Goal: Task Accomplishment & Management: Use online tool/utility

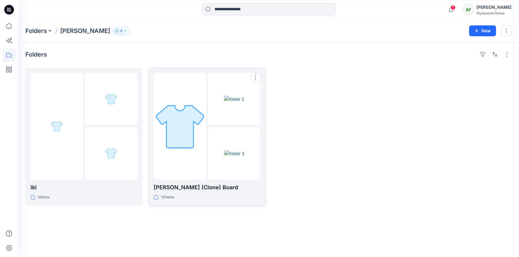
click at [171, 104] on img at bounding box center [180, 126] width 53 height 53
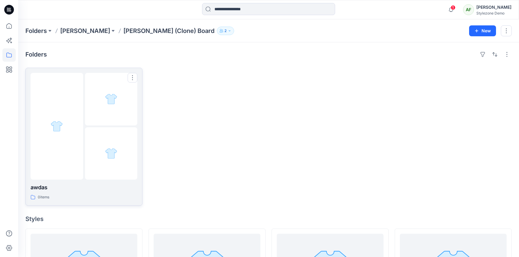
click at [113, 104] on img at bounding box center [111, 99] width 12 height 12
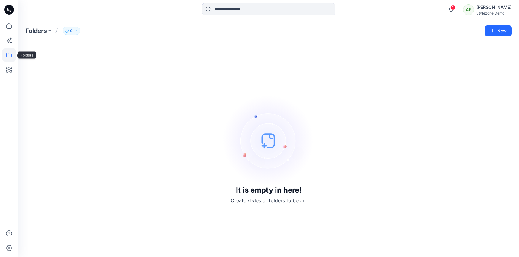
click at [9, 53] on icon at bounding box center [8, 54] width 13 height 13
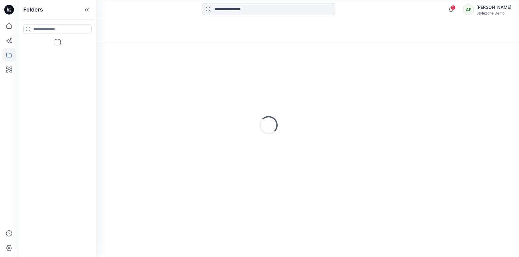
click at [50, 36] on div at bounding box center [57, 28] width 78 height 19
click at [86, 12] on icon at bounding box center [87, 10] width 10 height 10
click at [11, 58] on icon at bounding box center [8, 54] width 13 height 13
click at [9, 23] on icon at bounding box center [8, 25] width 5 height 5
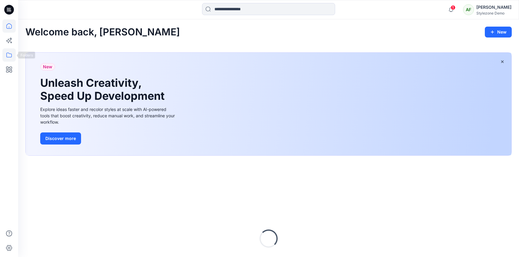
click at [15, 57] on icon at bounding box center [8, 54] width 13 height 13
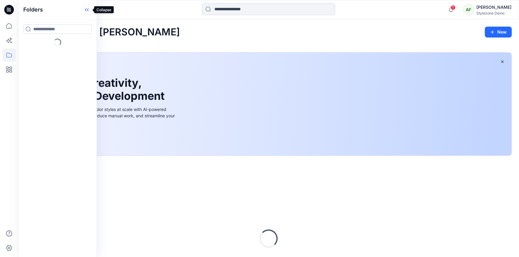
click at [88, 11] on icon at bounding box center [87, 10] width 10 height 10
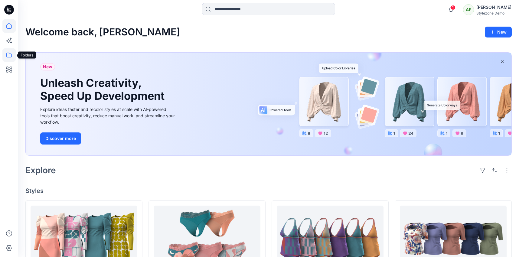
click at [8, 54] on icon at bounding box center [8, 54] width 13 height 13
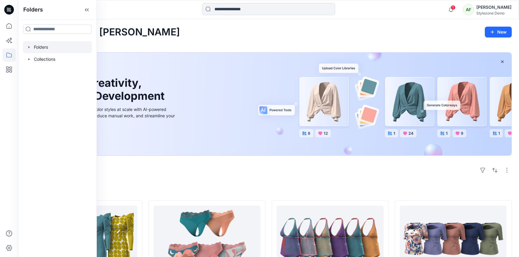
click at [47, 45] on div at bounding box center [57, 47] width 69 height 12
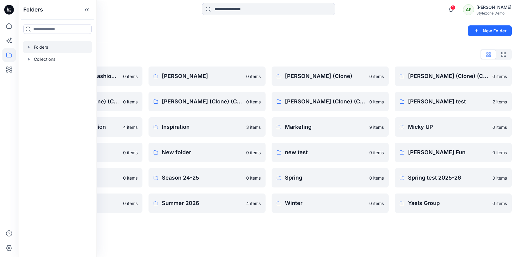
click at [191, 41] on div "Folders New Folder" at bounding box center [268, 30] width 501 height 23
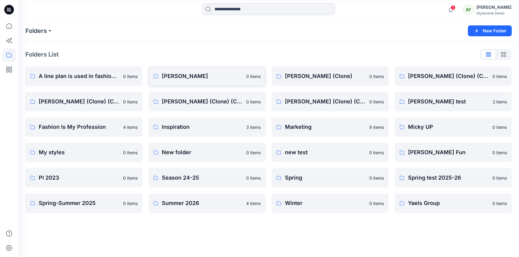
click at [190, 77] on p "[PERSON_NAME]" at bounding box center [202, 76] width 81 height 8
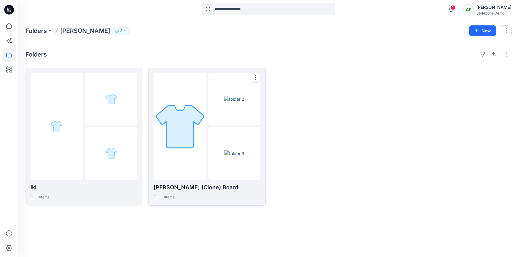
click at [190, 94] on div at bounding box center [180, 126] width 53 height 107
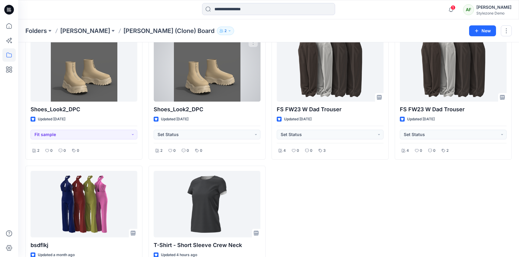
scroll to position [380, 0]
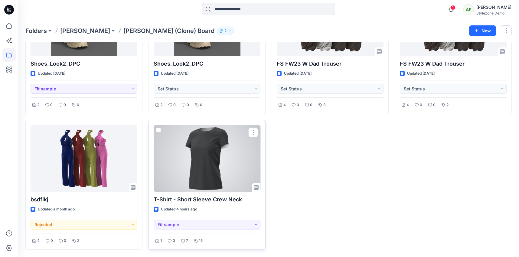
click at [157, 129] on span at bounding box center [158, 130] width 5 height 5
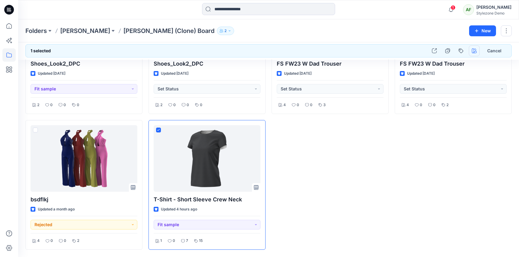
click at [475, 49] on icon "button" at bounding box center [474, 50] width 5 height 5
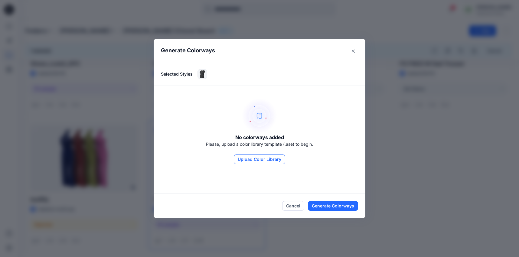
click at [272, 157] on button "Upload Color Library" at bounding box center [259, 160] width 51 height 10
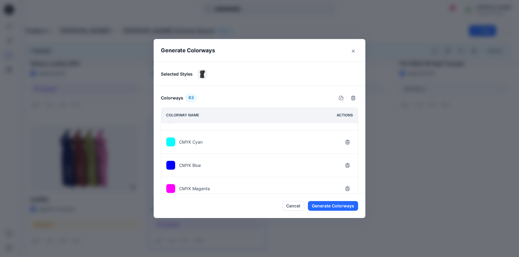
scroll to position [0, 0]
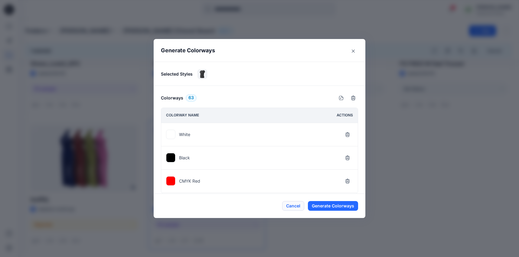
click at [303, 210] on button "Cancel" at bounding box center [293, 206] width 22 height 10
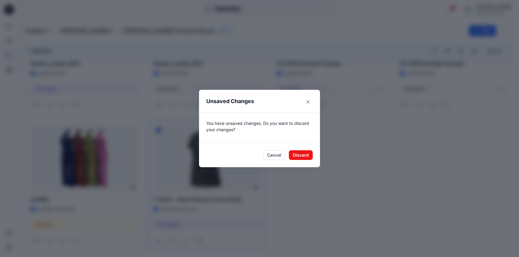
click at [281, 149] on footer "Cancel Discard" at bounding box center [259, 155] width 121 height 24
click at [298, 155] on button "Discard" at bounding box center [301, 155] width 24 height 10
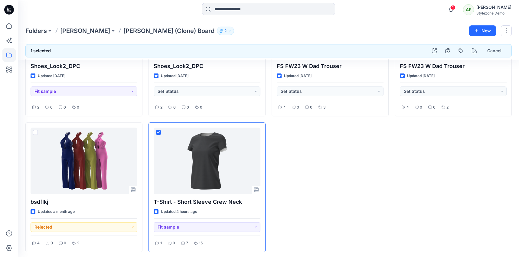
scroll to position [380, 0]
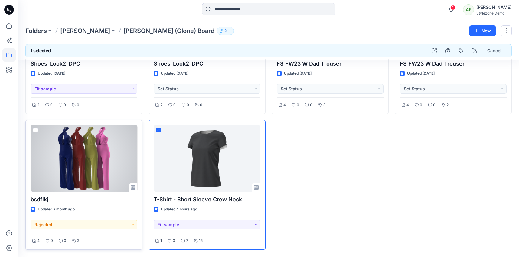
click at [35, 130] on span at bounding box center [35, 130] width 5 height 5
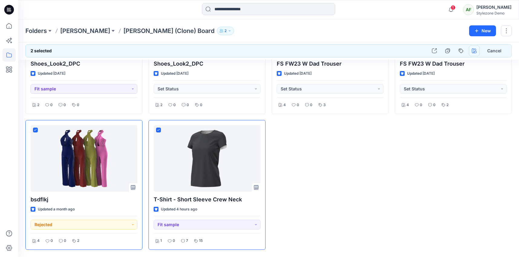
click at [475, 50] on icon "button" at bounding box center [474, 50] width 5 height 5
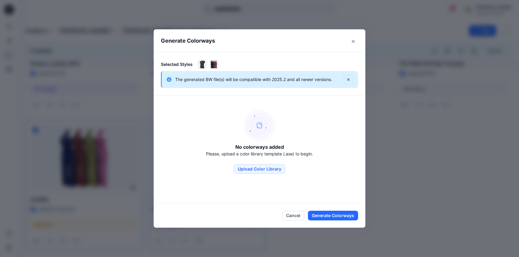
click at [351, 79] on icon "button" at bounding box center [348, 79] width 5 height 5
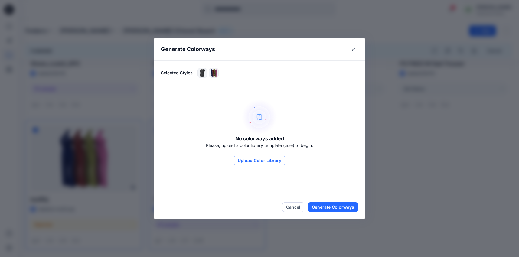
click at [270, 162] on button "Upload Color Library" at bounding box center [259, 161] width 51 height 10
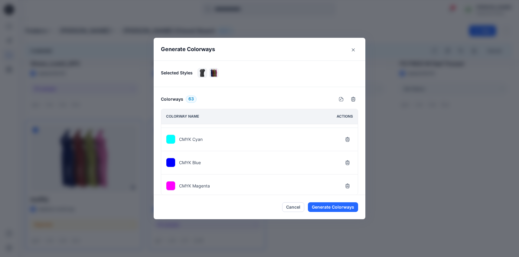
scroll to position [0, 0]
click at [294, 208] on button "Cancel" at bounding box center [293, 207] width 22 height 10
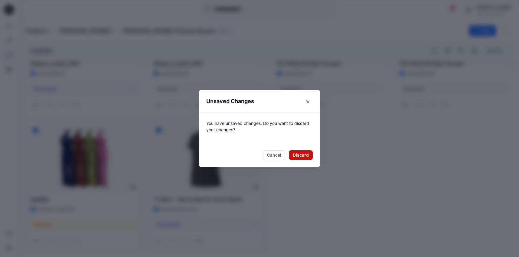
click at [302, 159] on button "Discard" at bounding box center [301, 155] width 24 height 10
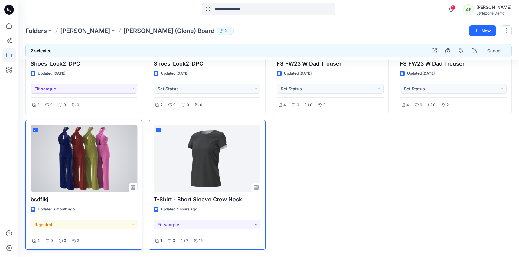
click at [35, 128] on span at bounding box center [35, 130] width 5 height 5
